Goal: Navigation & Orientation: Locate item on page

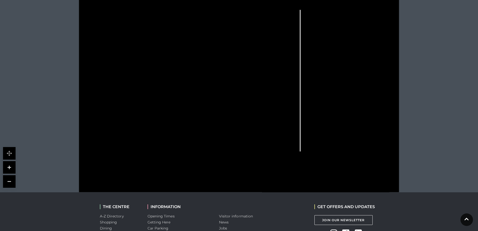
scroll to position [151, 0]
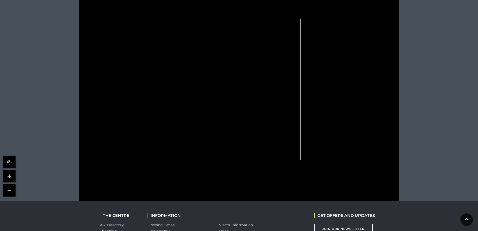
click at [11, 172] on link at bounding box center [9, 176] width 13 height 13
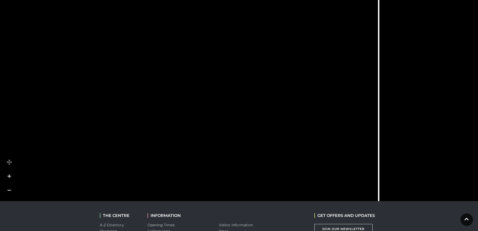
drag, startPoint x: 199, startPoint y: 104, endPoint x: 184, endPoint y: 200, distance: 96.8
click at [184, 200] on icon at bounding box center [268, 120] width 723 height 407
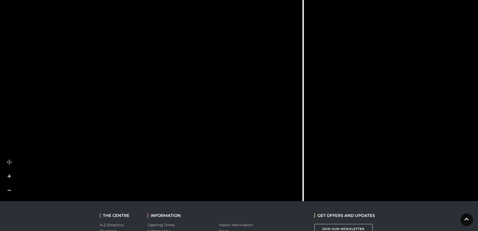
drag, startPoint x: 188, startPoint y: 103, endPoint x: 111, endPoint y: 62, distance: 86.6
click at [111, 62] on rect at bounding box center [113, 57] width 10 height 23
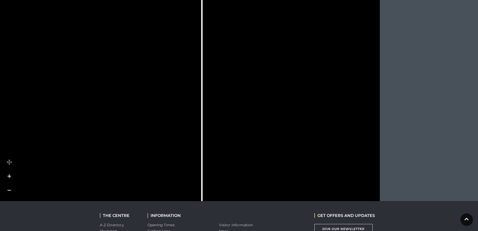
drag, startPoint x: 195, startPoint y: 51, endPoint x: 173, endPoint y: 98, distance: 51.5
click at [173, 98] on icon at bounding box center [91, 120] width 723 height 407
drag, startPoint x: 332, startPoint y: 146, endPoint x: 325, endPoint y: 121, distance: 25.8
click at [325, 121] on polygon at bounding box center [323, 126] width 23 height 19
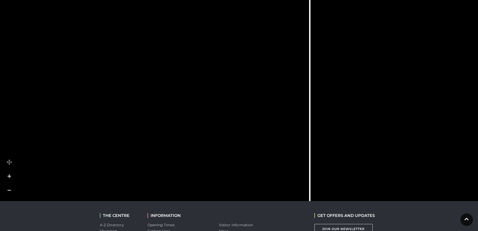
drag, startPoint x: 184, startPoint y: 67, endPoint x: 292, endPoint y: 77, distance: 108.4
click at [292, 77] on icon at bounding box center [243, 114] width 99 height 222
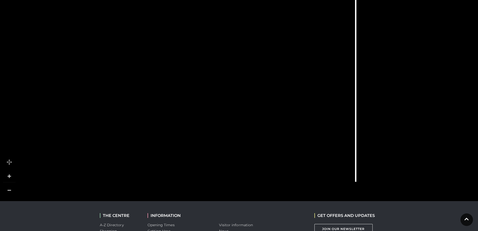
drag, startPoint x: 107, startPoint y: 175, endPoint x: 153, endPoint y: 123, distance: 69.9
click at [153, 123] on icon at bounding box center [245, 51] width 723 height 407
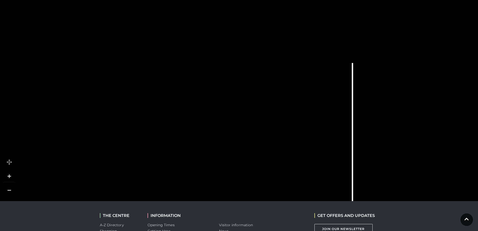
drag, startPoint x: 286, startPoint y: 58, endPoint x: 283, endPoint y: 191, distance: 133.5
click at [283, 191] on icon at bounding box center [242, 187] width 723 height 407
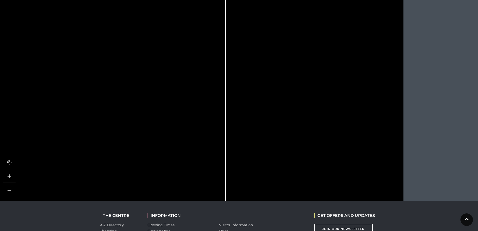
drag, startPoint x: 268, startPoint y: 102, endPoint x: 150, endPoint y: 5, distance: 152.9
click at [150, 5] on icon at bounding box center [115, 80] width 723 height 407
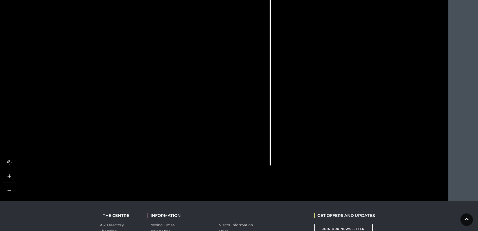
drag, startPoint x: 180, startPoint y: 134, endPoint x: 252, endPoint y: 108, distance: 77.0
click at [252, 108] on icon at bounding box center [160, 35] width 723 height 407
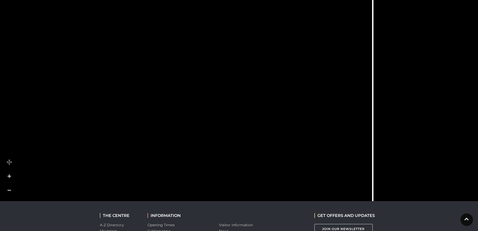
drag, startPoint x: 230, startPoint y: 136, endPoint x: 232, endPoint y: 209, distance: 73.0
click at [232, 209] on body "Skip to Navigation Skip to Content Toggle navigation .st5{fill:none;stroke:#FFF…" at bounding box center [239, 79] width 478 height 461
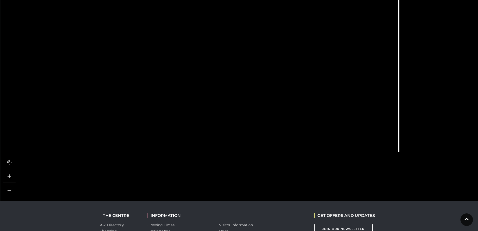
drag, startPoint x: 199, startPoint y: 101, endPoint x: 225, endPoint y: 33, distance: 72.3
click at [225, 33] on rect at bounding box center [235, 36] width 23 height 13
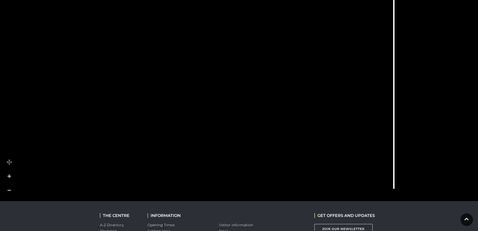
drag, startPoint x: 344, startPoint y: 101, endPoint x: 339, endPoint y: 138, distance: 37.8
click at [339, 138] on icon at bounding box center [283, 58] width 723 height 407
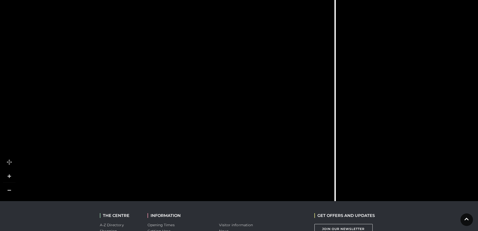
drag, startPoint x: 342, startPoint y: 131, endPoint x: 286, endPoint y: 154, distance: 60.8
click at [286, 154] on icon at bounding box center [224, 83] width 723 height 407
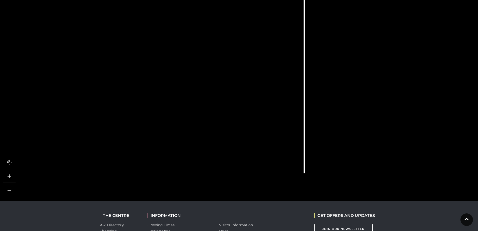
drag, startPoint x: 362, startPoint y: 148, endPoint x: 342, endPoint y: 112, distance: 41.4
click at [324, 109] on tspan "TO GROUND LEVEL" at bounding box center [324, 109] width 0 height 0
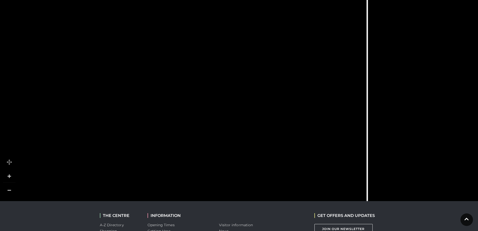
drag, startPoint x: 240, startPoint y: 71, endPoint x: 292, endPoint y: 130, distance: 79.1
click at [292, 130] on rect at bounding box center [294, 140] width 11 height 20
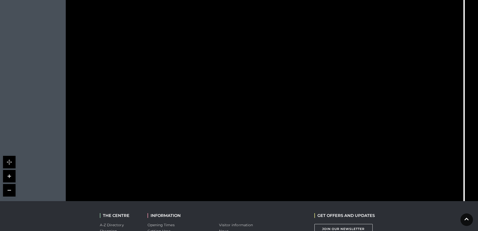
drag, startPoint x: 94, startPoint y: 136, endPoint x: 190, endPoint y: 144, distance: 95.7
click at [190, 144] on rect at bounding box center [188, 146] width 11 height 7
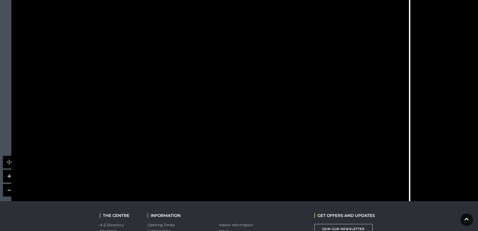
drag, startPoint x: 309, startPoint y: 139, endPoint x: 262, endPoint y: 107, distance: 56.6
click at [262, 107] on polygon at bounding box center [184, 106] width 246 height 285
drag, startPoint x: 312, startPoint y: 125, endPoint x: 312, endPoint y: 133, distance: 8.0
click at [312, 133] on icon at bounding box center [344, 127] width 99 height 222
